Goal: Check status: Check status

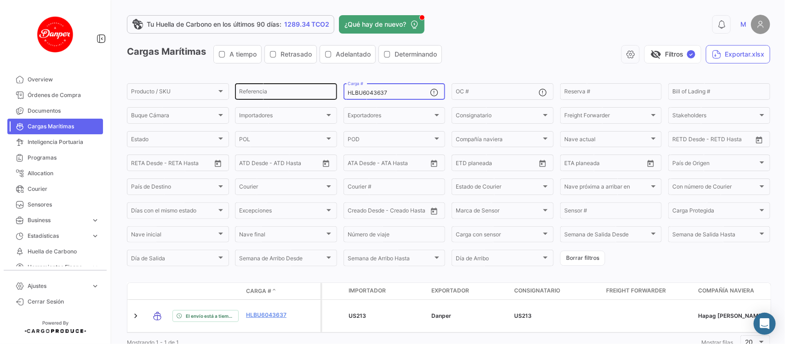
drag, startPoint x: 403, startPoint y: 93, endPoint x: 299, endPoint y: 91, distance: 103.6
click at [0, 0] on div "Producto / SKU Producto / SKU Referencia HLBU6043637 Carga # OC # Reserva # Bil…" at bounding box center [0, 0] width 0 height 0
paste input "FSCU5332012"
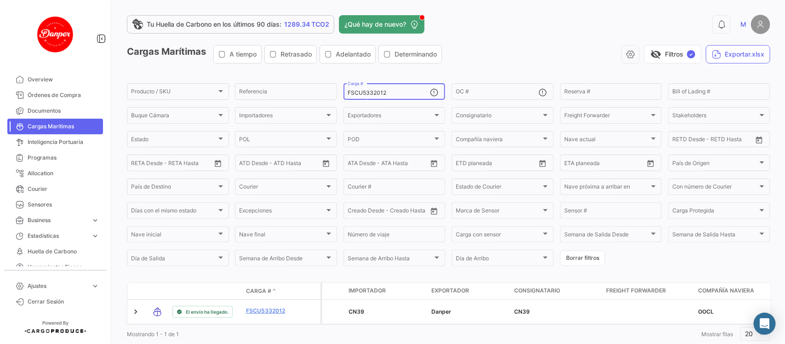
scroll to position [30, 0]
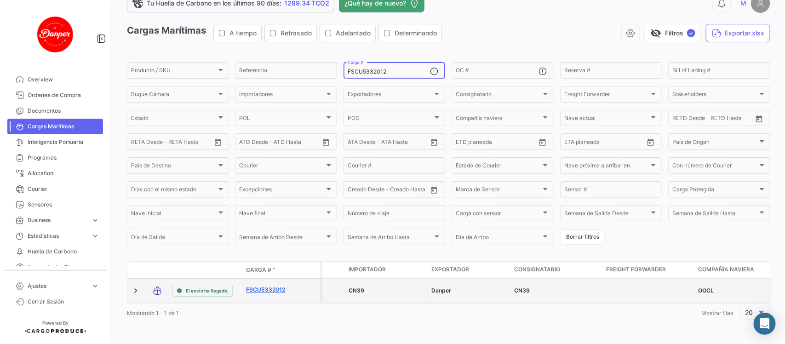
type input "FSCU5332012"
click at [263, 286] on link "FSCU5332012" at bounding box center [270, 290] width 48 height 8
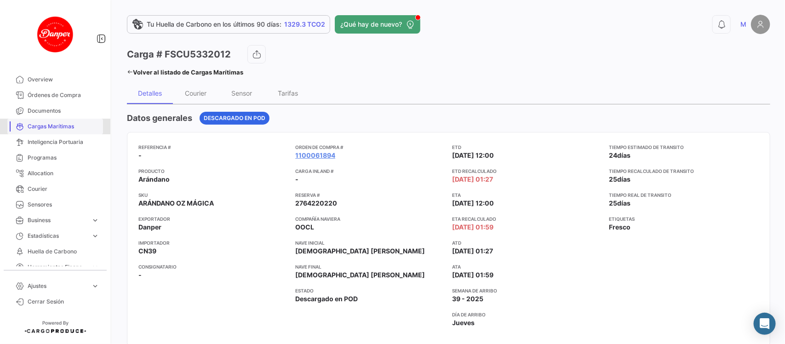
click at [63, 127] on span "Cargas Marítimas" at bounding box center [64, 126] width 72 height 8
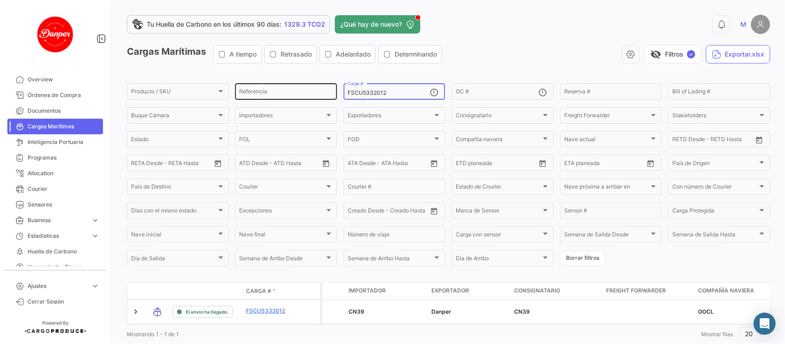
drag, startPoint x: 389, startPoint y: 90, endPoint x: 309, endPoint y: 92, distance: 80.1
click at [0, 0] on div "Producto / SKU Producto / SKU Referencia FSCU5332012 Carga # OC # Reserva # Bil…" at bounding box center [0, 0] width 0 height 0
paste input "42258"
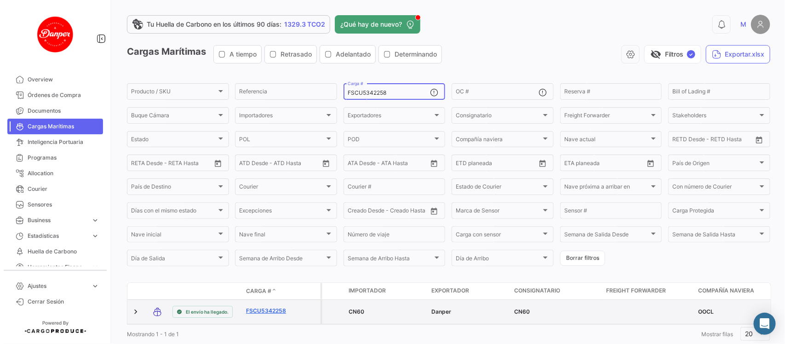
type input "FSCU5342258"
click at [280, 309] on link "FSCU5342258" at bounding box center [270, 311] width 48 height 8
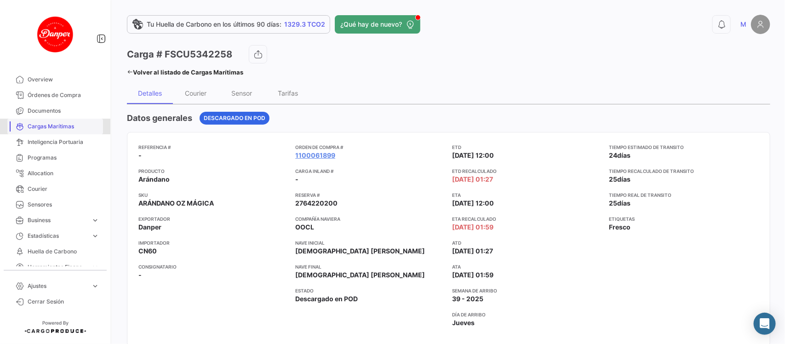
click at [67, 129] on span "Cargas Marítimas" at bounding box center [64, 126] width 72 height 8
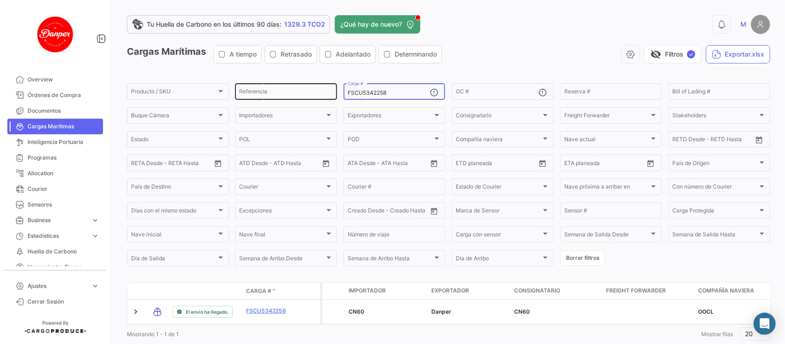
drag, startPoint x: 402, startPoint y: 92, endPoint x: 291, endPoint y: 97, distance: 111.0
click at [0, 0] on div "Producto / SKU Producto / SKU Referencia FSCU5342258 Carga # OC # Reserva # Bil…" at bounding box center [0, 0] width 0 height 0
paste input "OERU4341133"
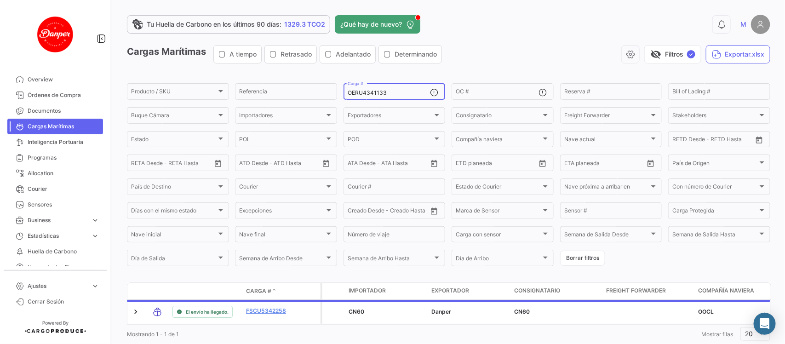
scroll to position [26, 0]
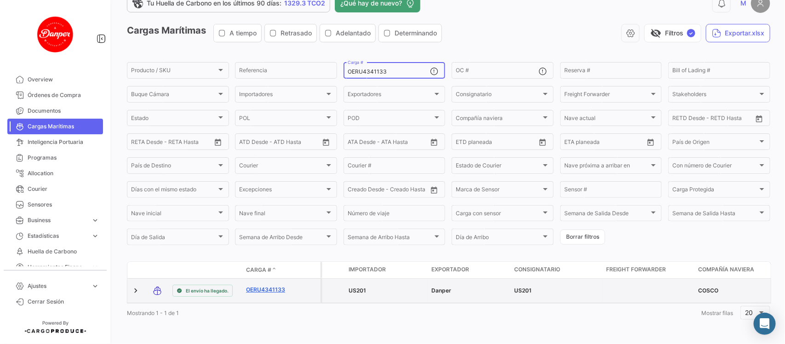
type input "OERU4341133"
click at [269, 286] on link "OERU4341133" at bounding box center [270, 290] width 48 height 8
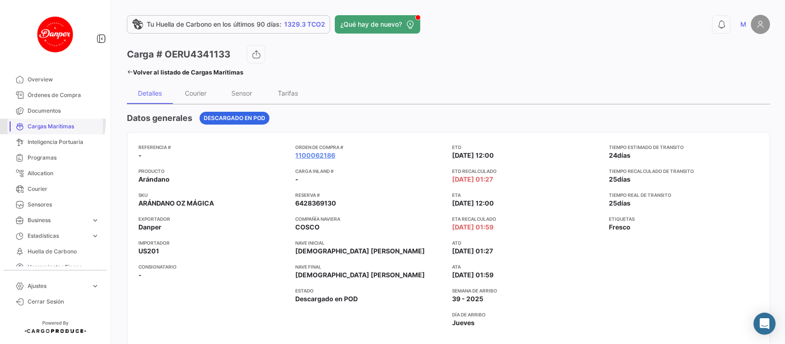
click at [49, 122] on span "Cargas Marítimas" at bounding box center [64, 126] width 72 height 8
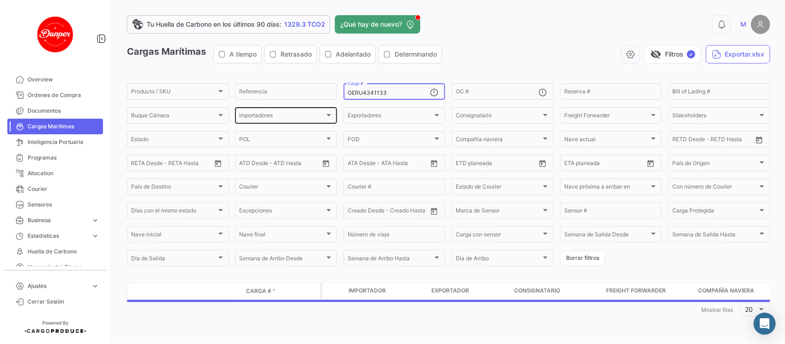
drag, startPoint x: 418, startPoint y: 95, endPoint x: 242, endPoint y: 107, distance: 176.2
click at [0, 0] on div "Producto / SKU Producto / SKU Referencia OERU4341133 Carga # OC # Reserva # Bil…" at bounding box center [0, 0] width 0 height 0
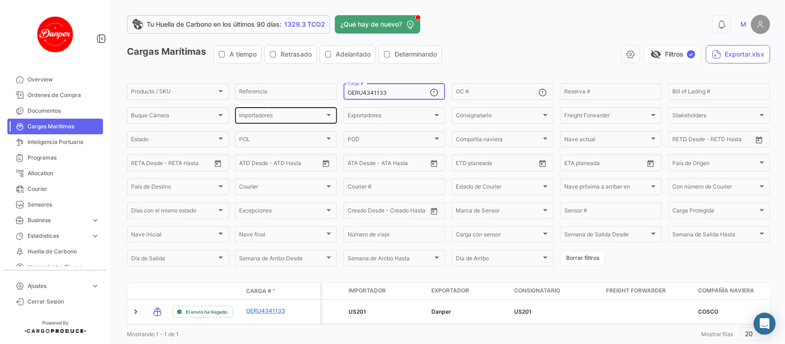
paste input "GCXU8024871"
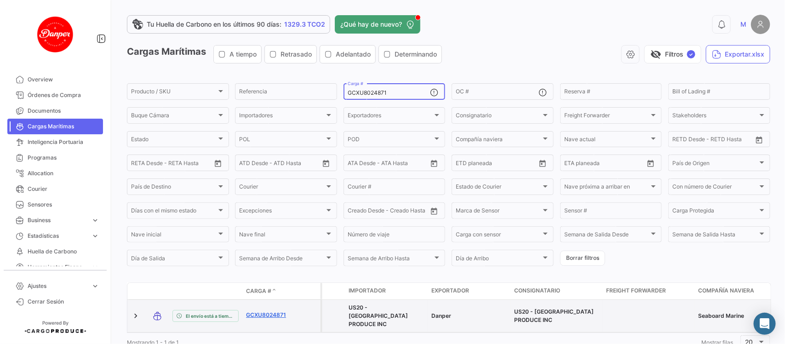
type input "GCXU8024871"
click at [267, 312] on link "GCXU8024871" at bounding box center [270, 315] width 48 height 8
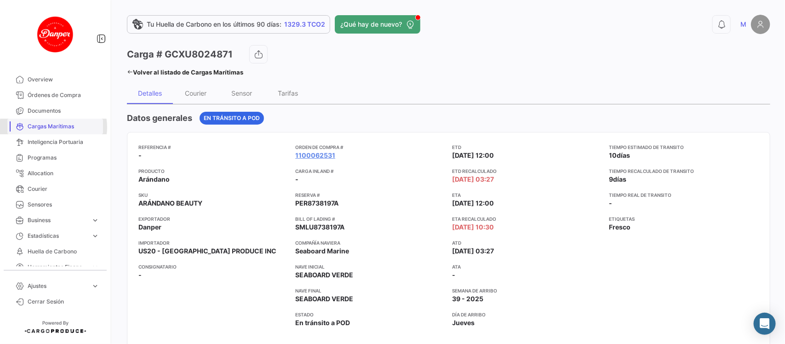
click at [53, 127] on span "Cargas Marítimas" at bounding box center [64, 126] width 72 height 8
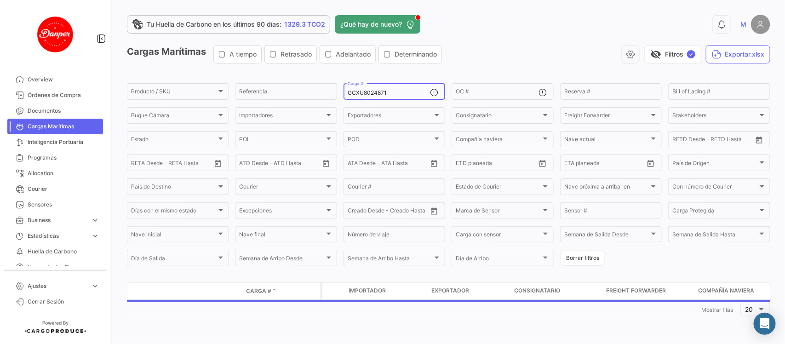
drag, startPoint x: 408, startPoint y: 91, endPoint x: 275, endPoint y: 72, distance: 134.4
click at [275, 72] on app-list-header "Cargas Marítimas A tiempo Retrasado Adelantado Determinando visibility_off Filt…" at bounding box center [449, 156] width 644 height 223
paste input "TTNU8216340"
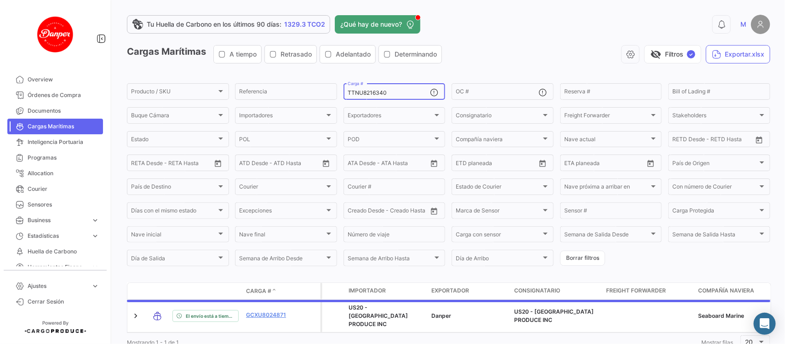
scroll to position [30, 0]
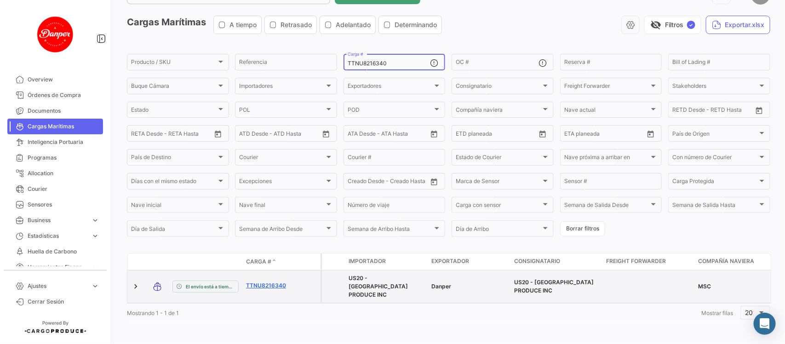
type input "TTNU8216340"
click at [249, 282] on link "TTNU8216340" at bounding box center [270, 286] width 48 height 8
